Goal: Task Accomplishment & Management: Manage account settings

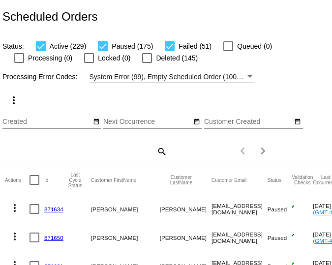
click at [160, 151] on mat-icon "search" at bounding box center [161, 151] width 12 height 15
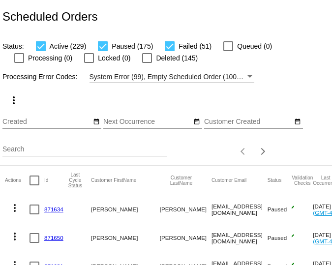
click at [160, 151] on input "Search" at bounding box center [84, 150] width 165 height 8
click at [20, 152] on input "Search" at bounding box center [84, 150] width 165 height 8
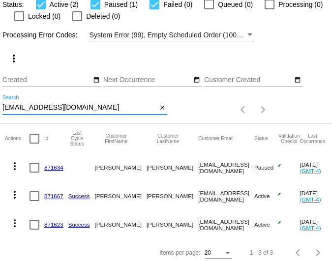
scroll to position [44, 0]
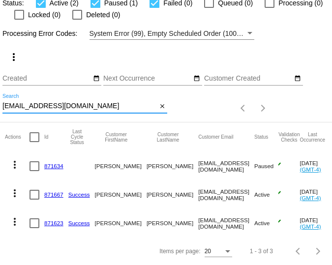
type input "[EMAIL_ADDRESS][DOMAIN_NAME]"
click at [54, 166] on link "871634" at bounding box center [53, 166] width 19 height 6
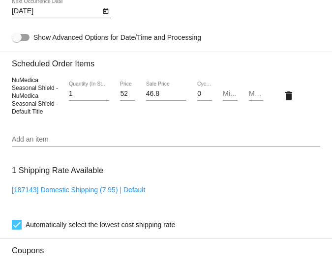
scroll to position [567, 0]
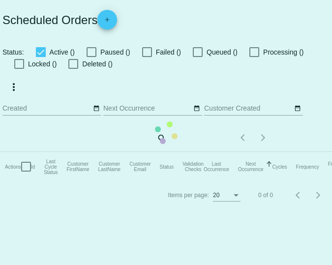
checkbox input "true"
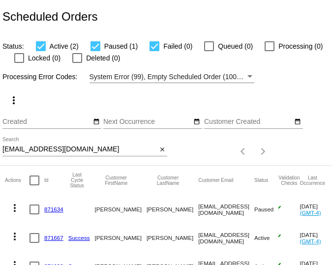
scroll to position [44, 0]
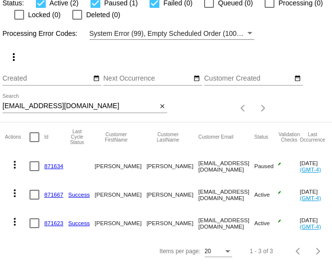
click at [54, 196] on link "871667" at bounding box center [53, 194] width 19 height 6
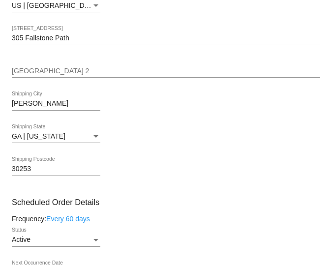
scroll to position [431, 0]
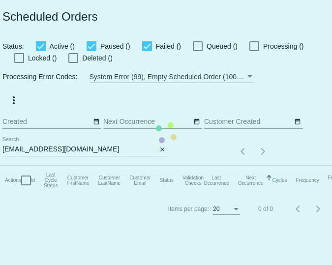
checkbox input "true"
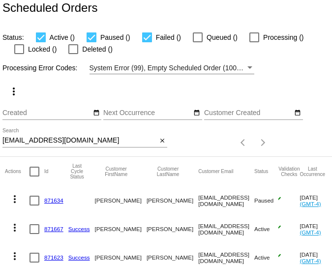
scroll to position [44, 0]
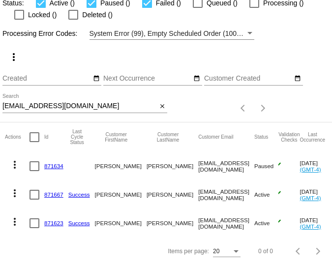
click at [57, 224] on link "871623" at bounding box center [53, 223] width 19 height 6
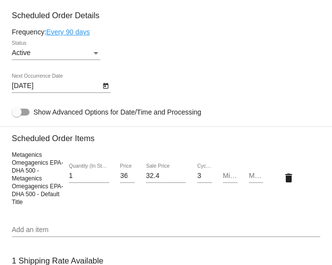
scroll to position [643, 0]
